Goal: Information Seeking & Learning: Learn about a topic

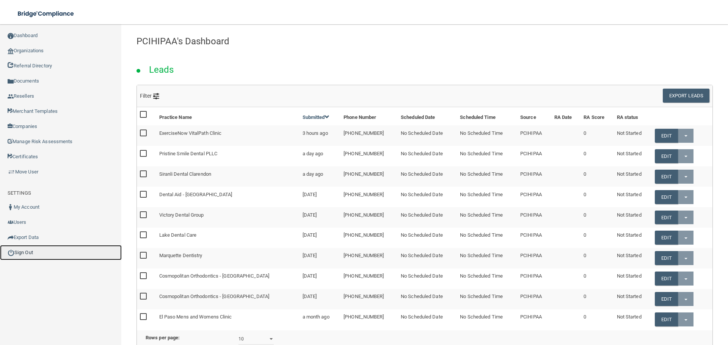
click at [34, 252] on link "Sign Out" at bounding box center [61, 252] width 122 height 15
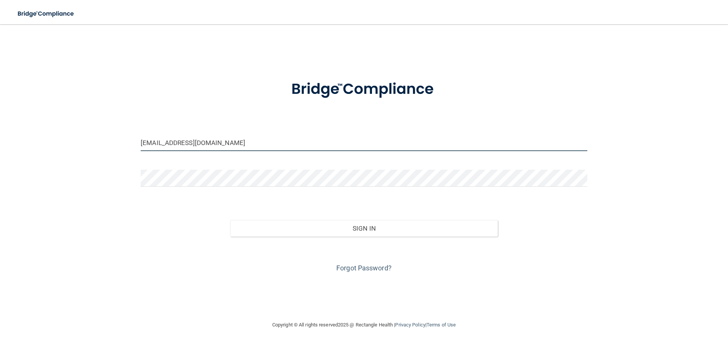
drag, startPoint x: 235, startPoint y: 141, endPoint x: 240, endPoint y: 151, distance: 10.9
click at [235, 141] on input "jeremyr@pcihipaa.com" at bounding box center [364, 142] width 447 height 17
type input "[EMAIL_ADDRESS][DOMAIN_NAME]"
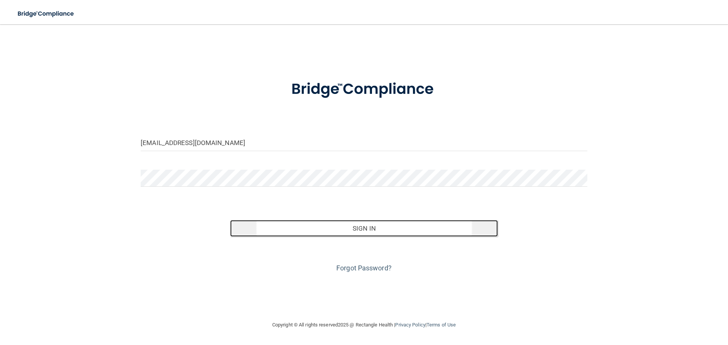
click at [284, 227] on button "Sign In" at bounding box center [364, 228] width 268 height 17
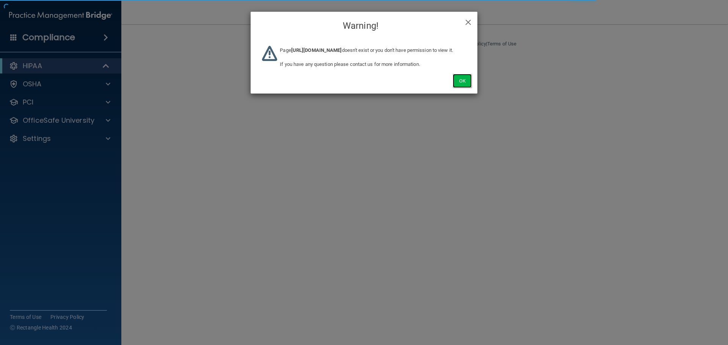
click at [468, 87] on button "Ok" at bounding box center [462, 81] width 19 height 14
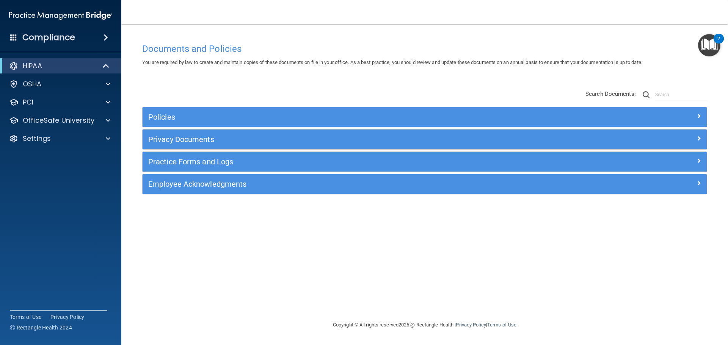
click at [105, 41] on span at bounding box center [106, 37] width 5 height 9
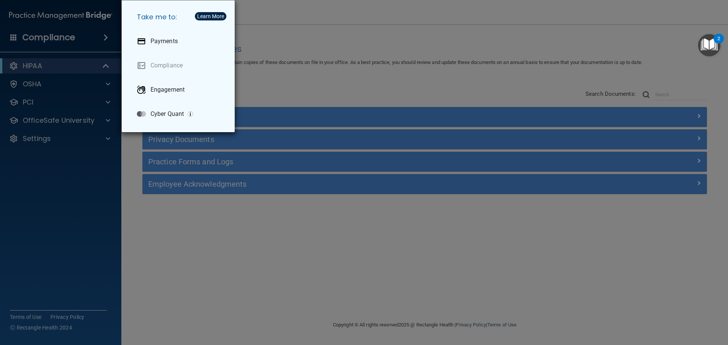
click at [261, 78] on div "Take me to: Payments Compliance Engagement Cyber Quant" at bounding box center [364, 172] width 728 height 345
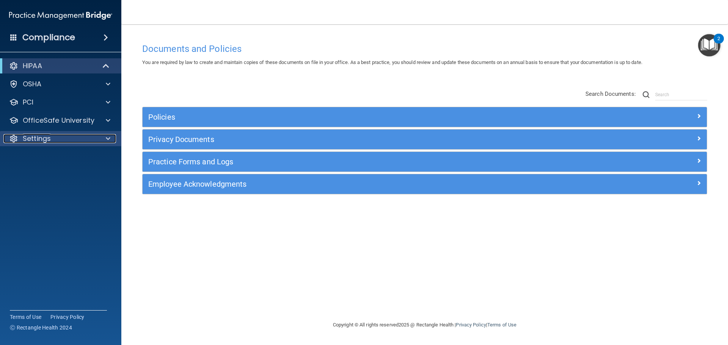
click at [110, 137] on span at bounding box center [108, 138] width 5 height 9
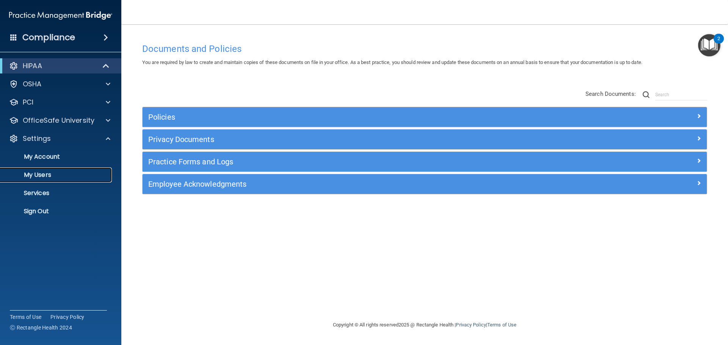
click at [63, 170] on link "My Users" at bounding box center [51, 175] width 119 height 15
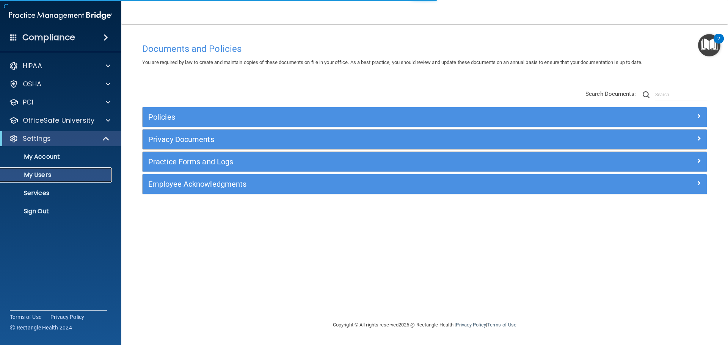
select select "20"
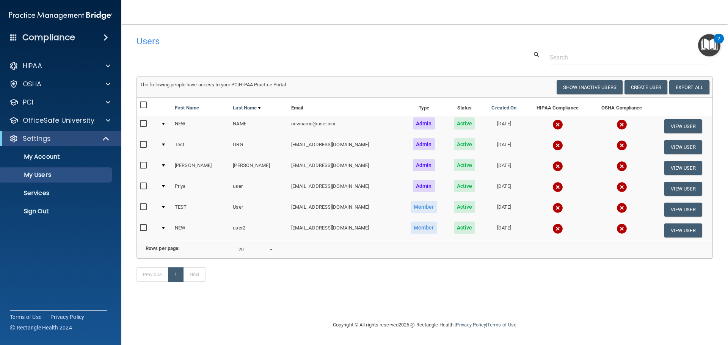
click at [479, 294] on div "Previous 1 Next" at bounding box center [425, 276] width 588 height 35
drag, startPoint x: 382, startPoint y: 203, endPoint x: 410, endPoint y: 204, distance: 27.7
click at [409, 206] on td "Member" at bounding box center [424, 209] width 44 height 21
click at [408, 202] on td "Member" at bounding box center [424, 209] width 44 height 21
click at [113, 118] on div at bounding box center [106, 120] width 19 height 9
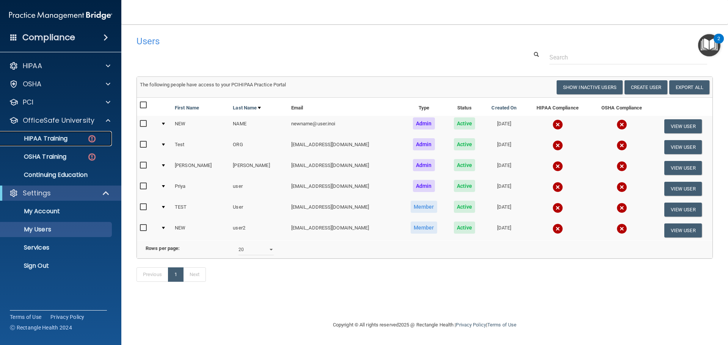
click at [81, 138] on div "HIPAA Training" at bounding box center [57, 139] width 104 height 8
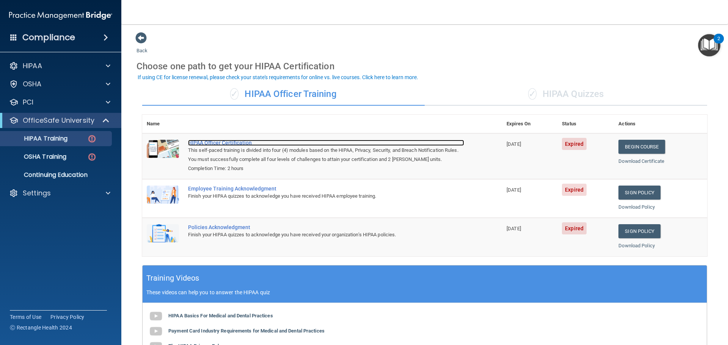
click at [238, 142] on div "HIPAA Officer Certification" at bounding box center [326, 143] width 276 height 6
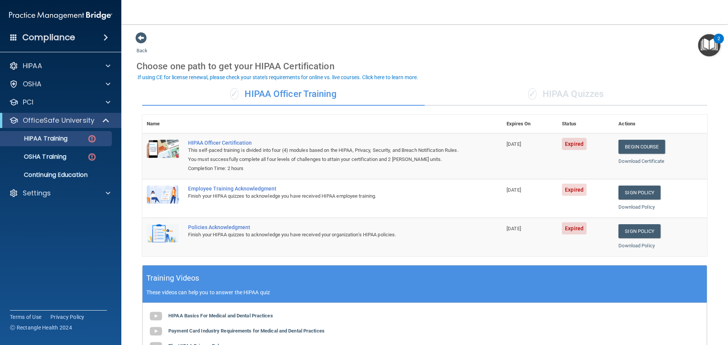
click at [592, 89] on div "✓ HIPAA Quizzes" at bounding box center [566, 94] width 282 height 23
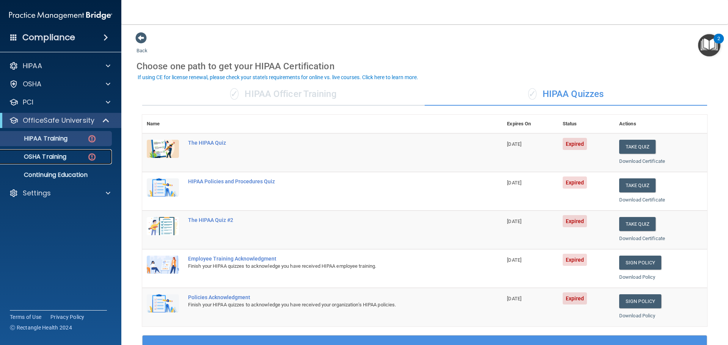
click at [92, 158] on img at bounding box center [91, 156] width 9 height 9
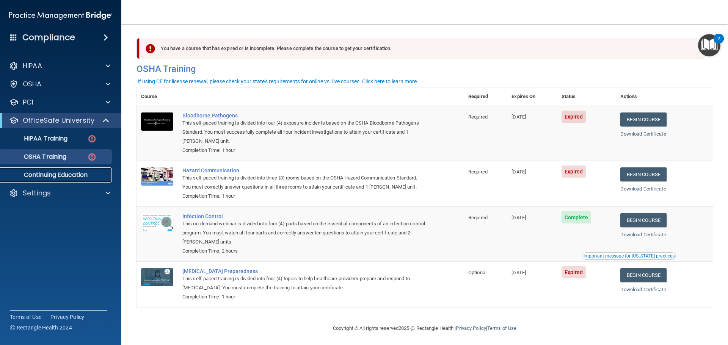
click at [76, 173] on p "Continuing Education" at bounding box center [57, 175] width 104 height 8
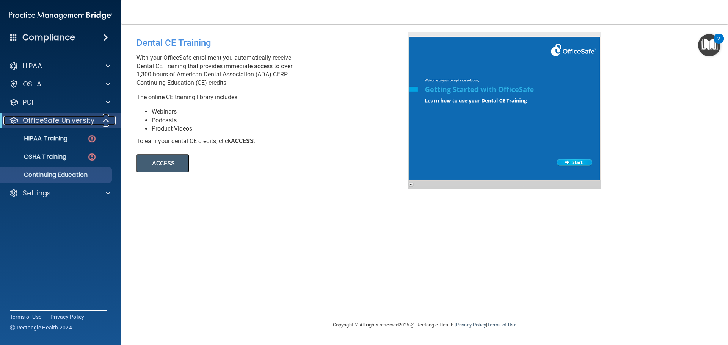
click at [110, 120] on span at bounding box center [107, 120] width 6 height 9
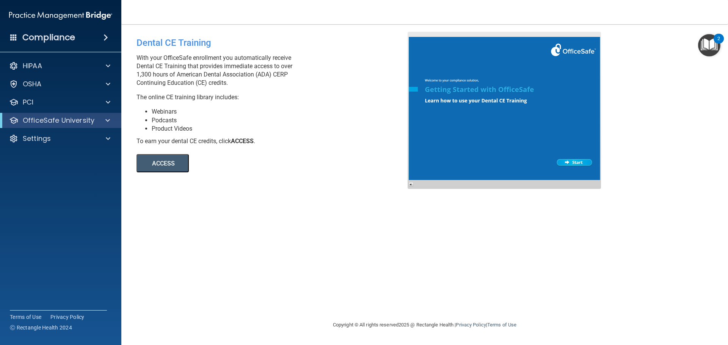
click at [195, 120] on li "Podcasts" at bounding box center [283, 120] width 262 height 8
click at [110, 66] on div at bounding box center [106, 65] width 19 height 9
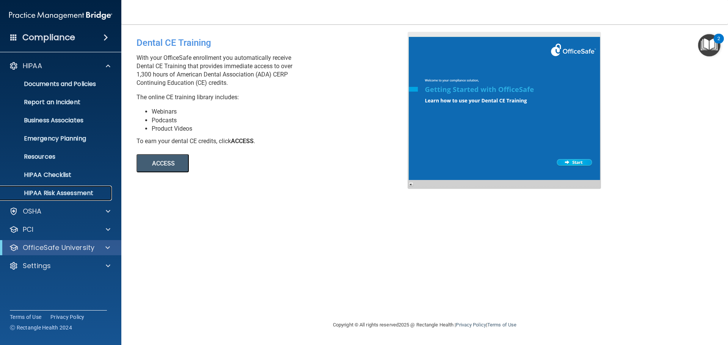
click at [100, 192] on p "HIPAA Risk Assessment" at bounding box center [57, 194] width 104 height 8
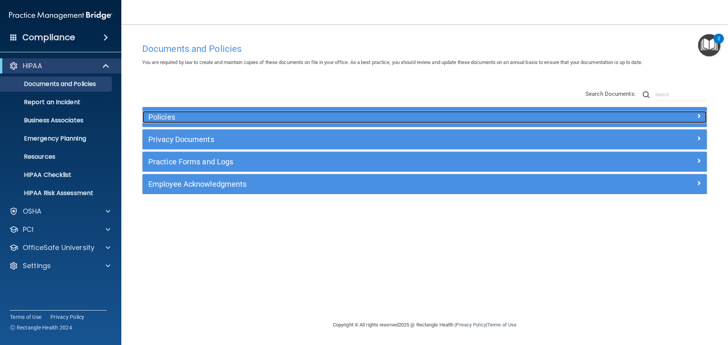
click at [304, 112] on div "Policies" at bounding box center [354, 117] width 423 height 12
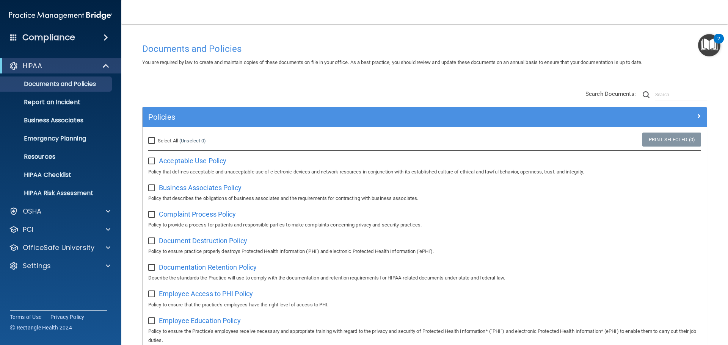
click at [312, 125] on div "Policies" at bounding box center [425, 117] width 564 height 20
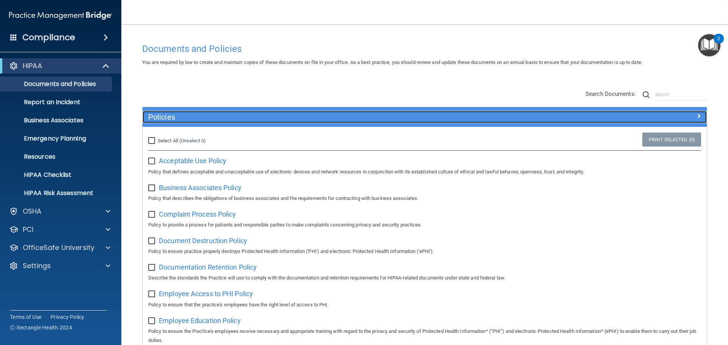
click at [293, 120] on h5 "Policies" at bounding box center [354, 117] width 412 height 8
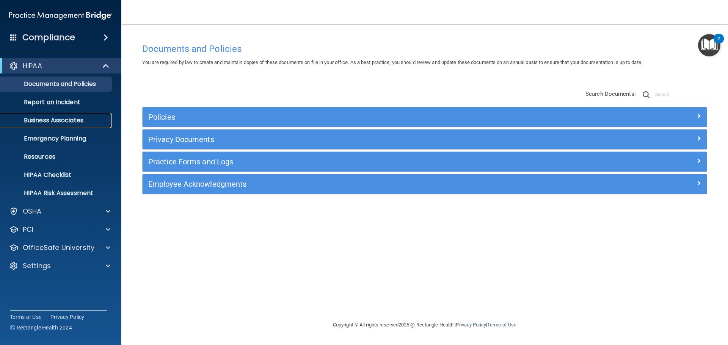
click at [81, 124] on p "Business Associates" at bounding box center [57, 121] width 104 height 8
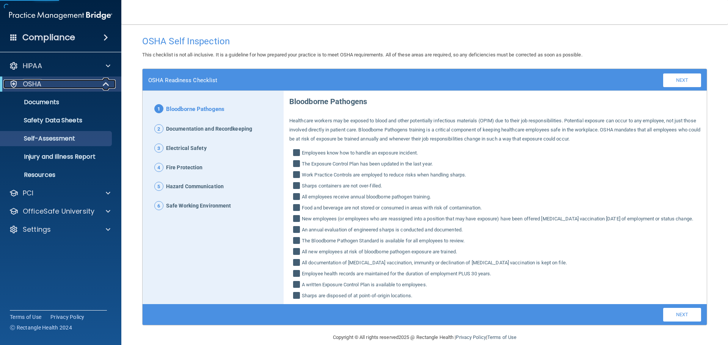
click at [107, 86] on span at bounding box center [107, 84] width 6 height 9
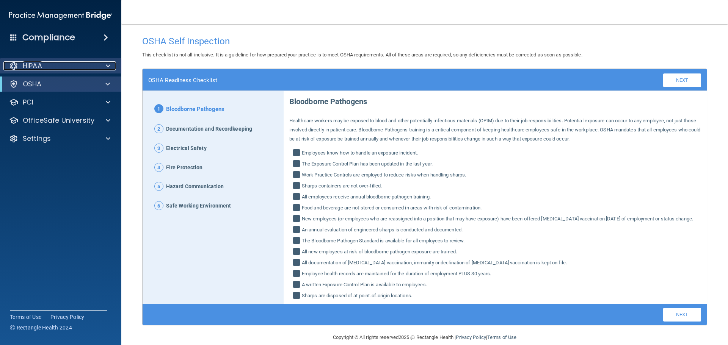
click at [108, 67] on span at bounding box center [108, 65] width 5 height 9
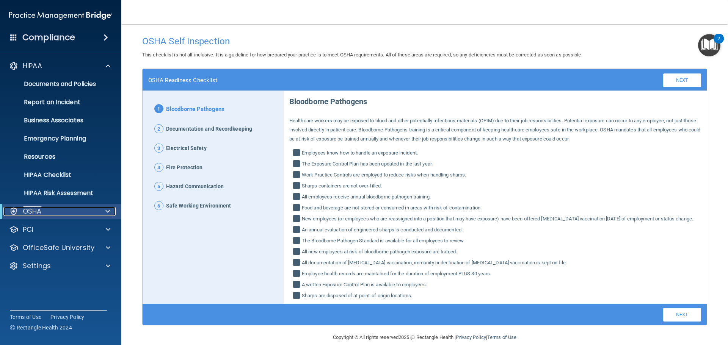
click at [107, 208] on span at bounding box center [107, 211] width 5 height 9
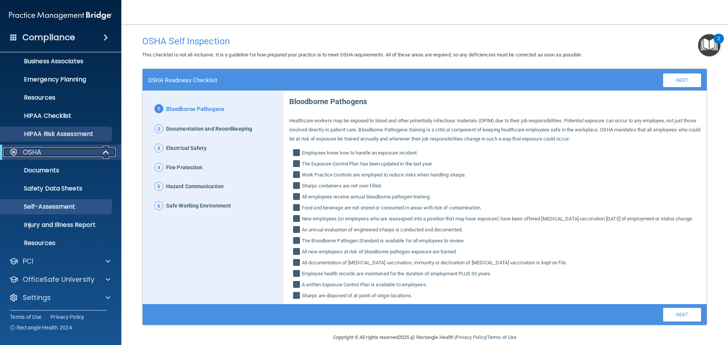
scroll to position [60, 0]
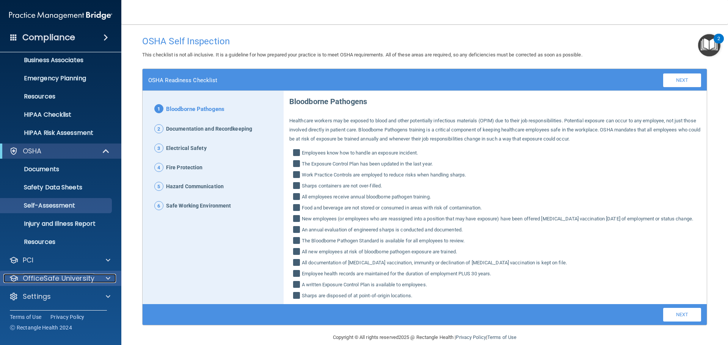
click at [105, 276] on div at bounding box center [106, 278] width 19 height 9
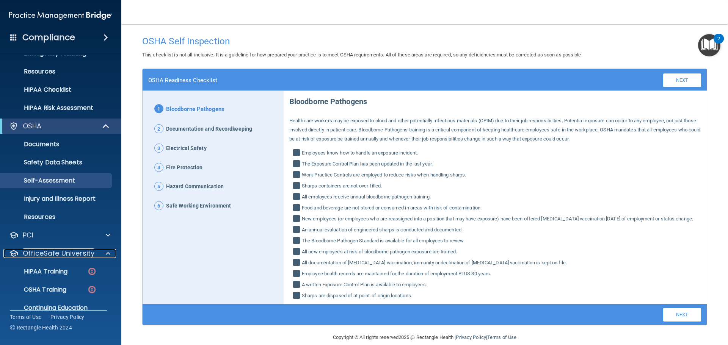
scroll to position [115, 0]
